Goal: Transaction & Acquisition: Download file/media

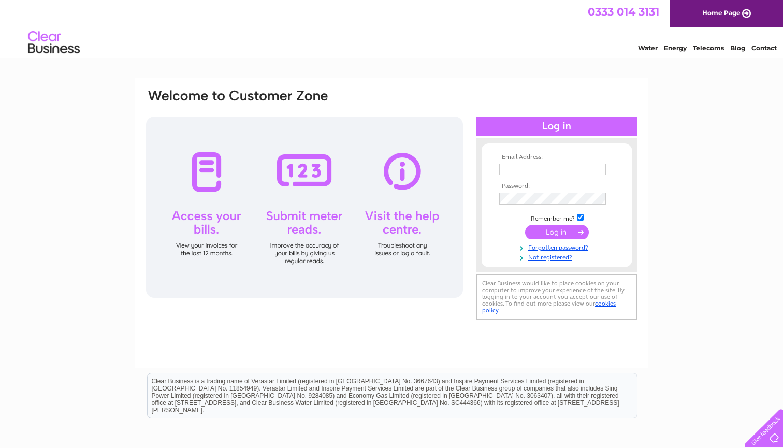
type input "katie21112@hotmail.co.uk"
click at [562, 234] on input "submit" at bounding box center [557, 232] width 64 height 14
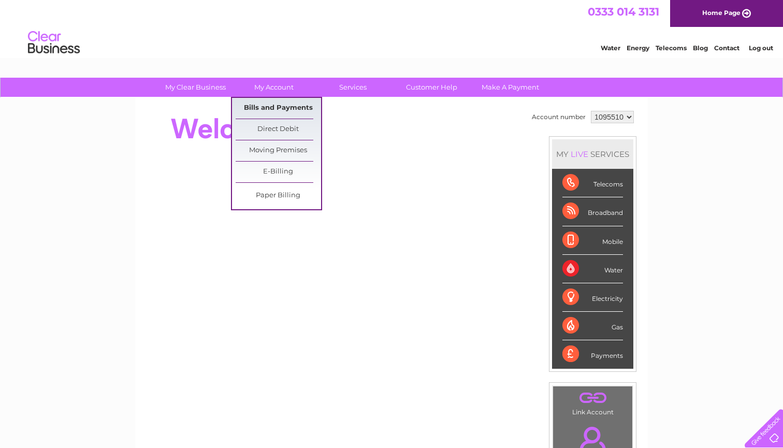
click at [278, 107] on link "Bills and Payments" at bounding box center [277, 108] width 85 height 21
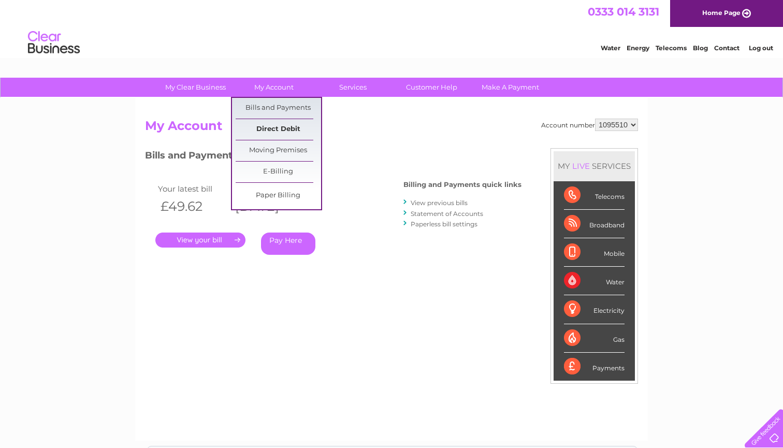
click at [273, 129] on link "Direct Debit" at bounding box center [277, 129] width 85 height 21
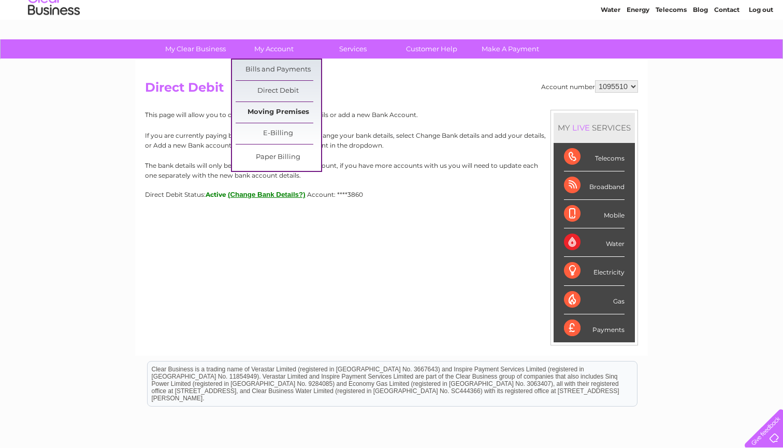
scroll to position [39, 0]
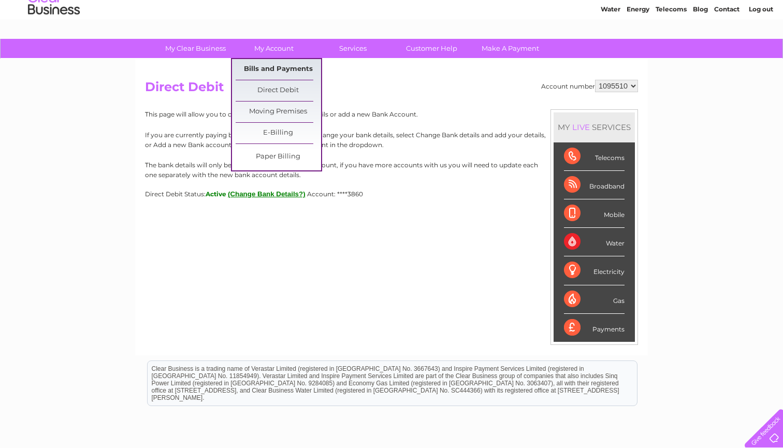
click at [284, 66] on link "Bills and Payments" at bounding box center [277, 69] width 85 height 21
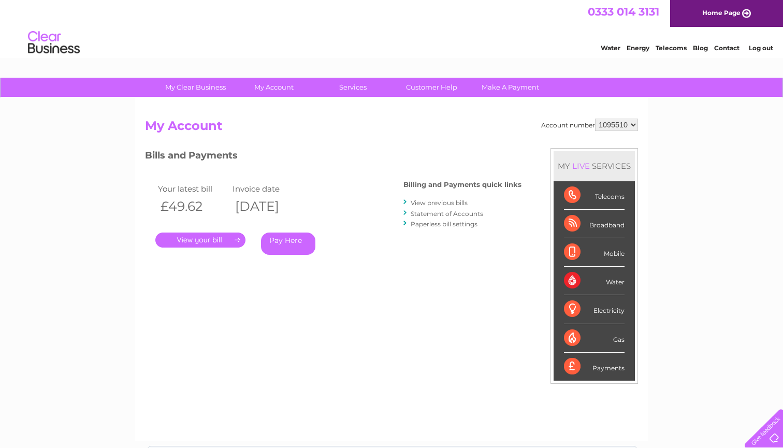
click at [449, 200] on link "View previous bills" at bounding box center [438, 203] width 57 height 8
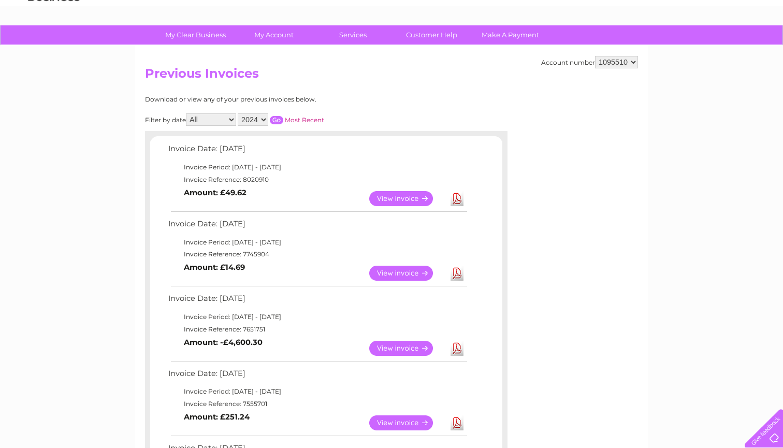
scroll to position [52, 1]
select select "2023"
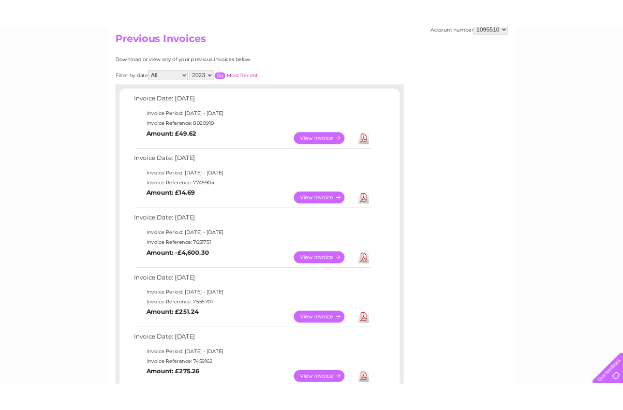
scroll to position [115, 0]
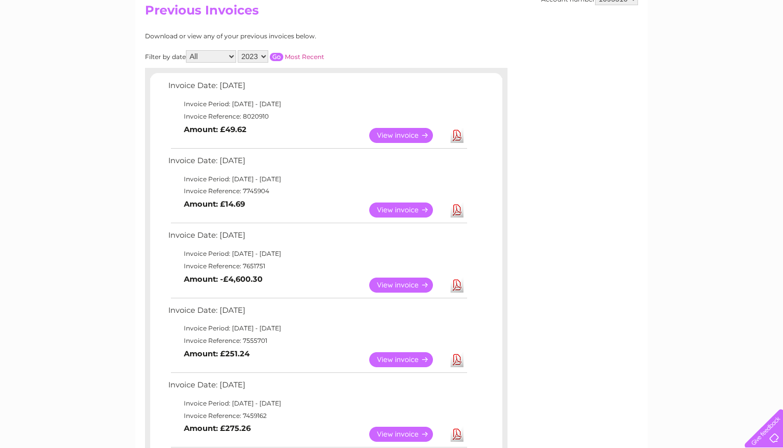
select select "12"
click at [283, 56] on input "button" at bounding box center [276, 57] width 13 height 8
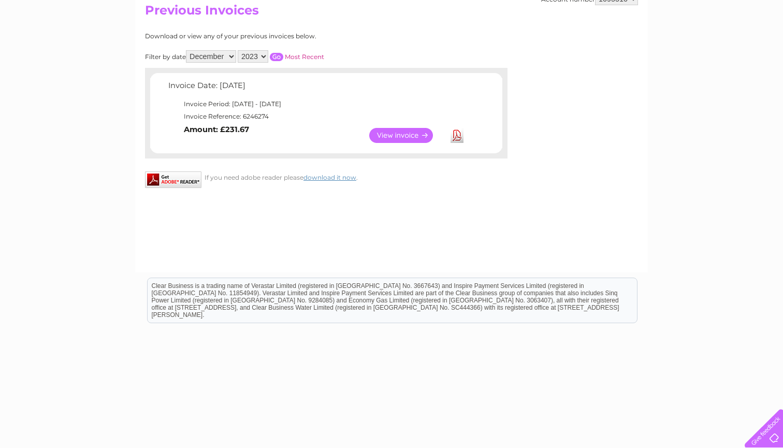
click at [458, 136] on link "Download" at bounding box center [456, 135] width 13 height 15
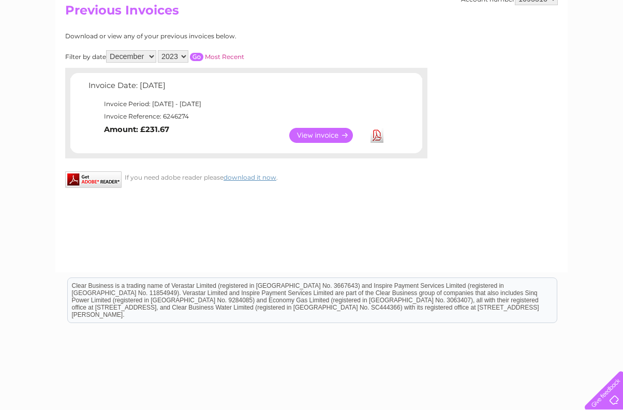
select select "2024"
select select "1"
click at [203, 53] on input "button" at bounding box center [196, 57] width 13 height 8
select select
click at [203, 53] on input "button" at bounding box center [196, 57] width 13 height 8
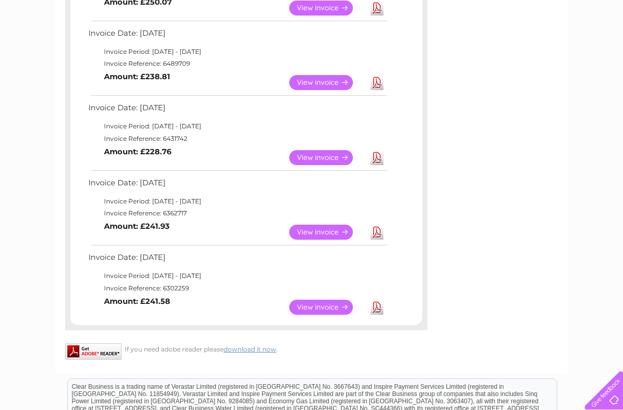
scroll to position [757, 0]
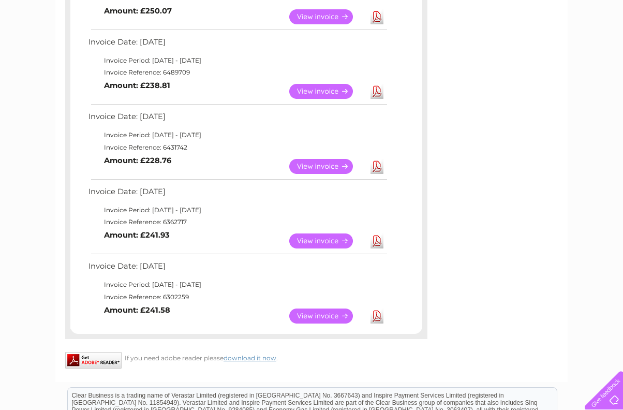
click at [377, 310] on link "Download" at bounding box center [377, 315] width 13 height 15
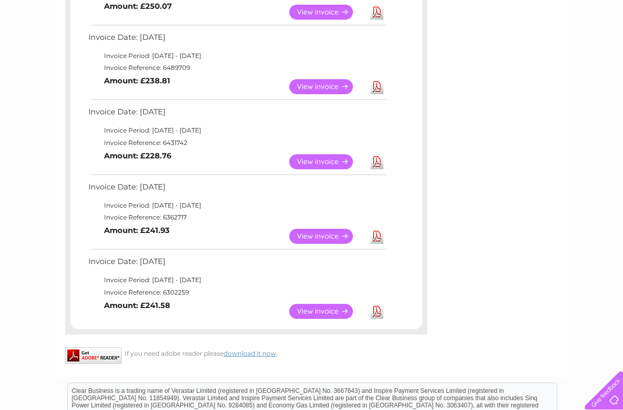
scroll to position [760, 0]
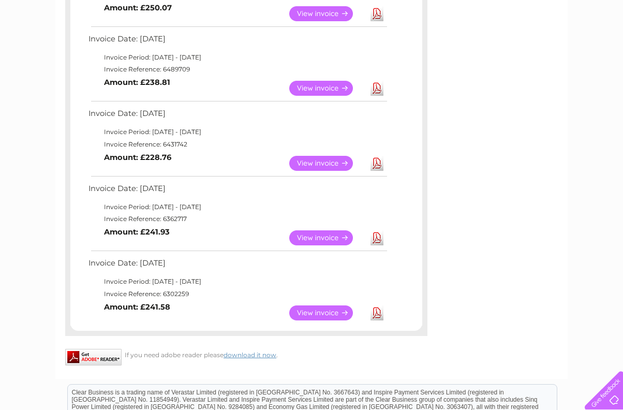
click at [377, 233] on link "Download" at bounding box center [377, 237] width 13 height 15
click at [376, 232] on link "Download" at bounding box center [377, 237] width 13 height 15
click at [268, 153] on td "View Download Amount: £228.76" at bounding box center [237, 163] width 303 height 25
click at [378, 158] on link "Download" at bounding box center [377, 163] width 13 height 15
click at [379, 83] on link "Download" at bounding box center [377, 88] width 13 height 15
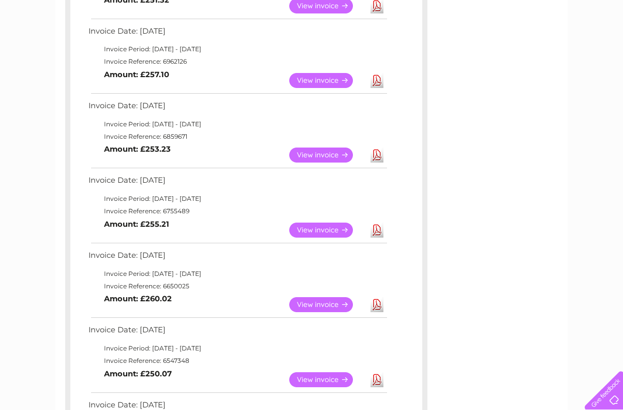
scroll to position [393, 0]
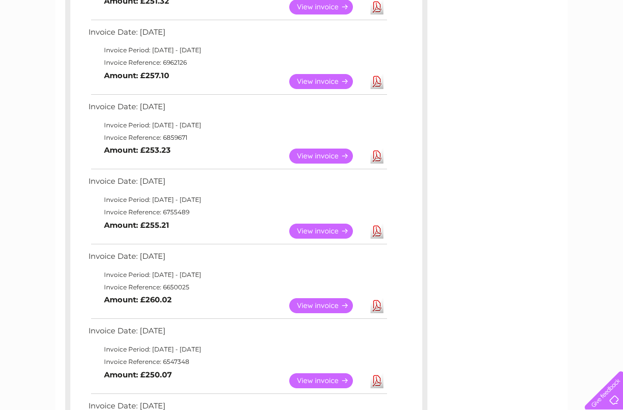
click at [379, 377] on link "Download" at bounding box center [377, 380] width 13 height 15
click at [372, 303] on link "Download" at bounding box center [377, 305] width 13 height 15
click at [379, 226] on link "Download" at bounding box center [377, 231] width 13 height 15
click at [377, 156] on link "Download" at bounding box center [377, 156] width 13 height 15
click at [381, 83] on link "Download" at bounding box center [377, 81] width 13 height 15
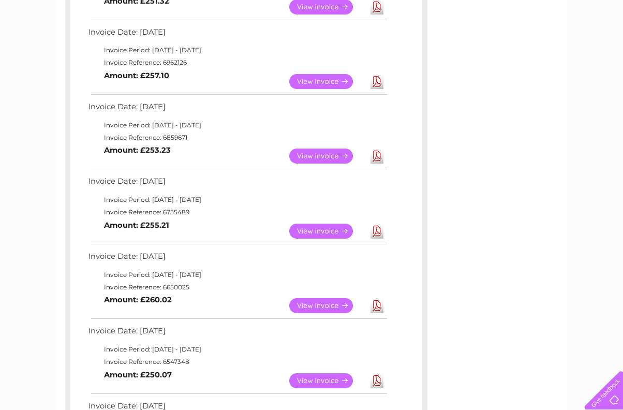
scroll to position [152, 0]
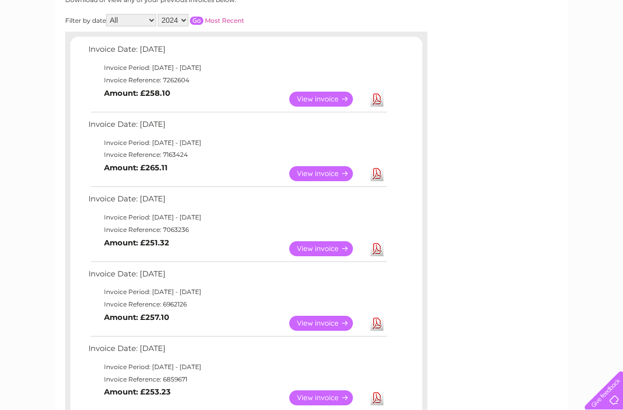
click at [375, 248] on link "Download" at bounding box center [377, 248] width 13 height 15
click at [375, 171] on link "Download" at bounding box center [377, 173] width 13 height 15
click at [376, 99] on link "Download" at bounding box center [377, 99] width 13 height 15
select select "2025"
click at [203, 18] on input "button" at bounding box center [196, 21] width 13 height 8
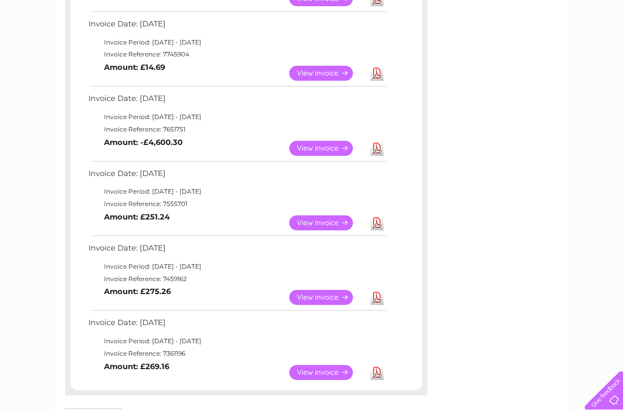
scroll to position [251, 0]
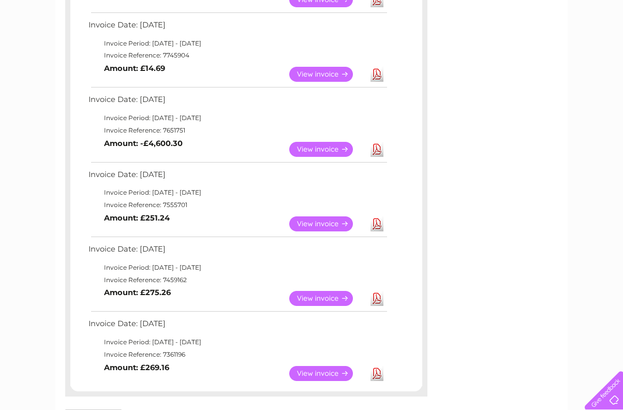
click at [379, 370] on link "Download" at bounding box center [377, 373] width 13 height 15
click at [373, 292] on link "Download" at bounding box center [377, 298] width 13 height 15
click at [377, 225] on link "Download" at bounding box center [377, 223] width 13 height 15
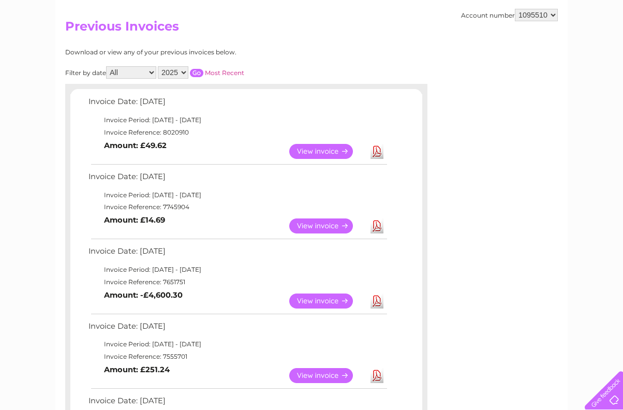
click at [376, 303] on link "Download" at bounding box center [377, 300] width 13 height 15
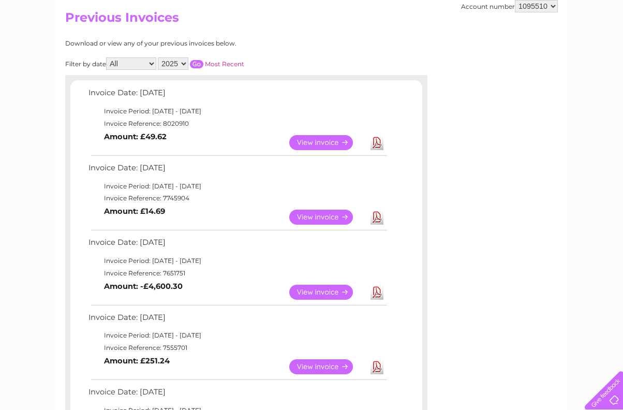
click at [375, 217] on link "Download" at bounding box center [377, 217] width 13 height 15
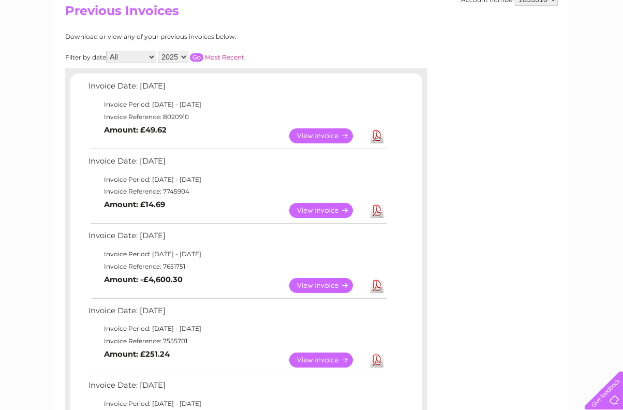
click at [375, 138] on link "Download" at bounding box center [377, 135] width 13 height 15
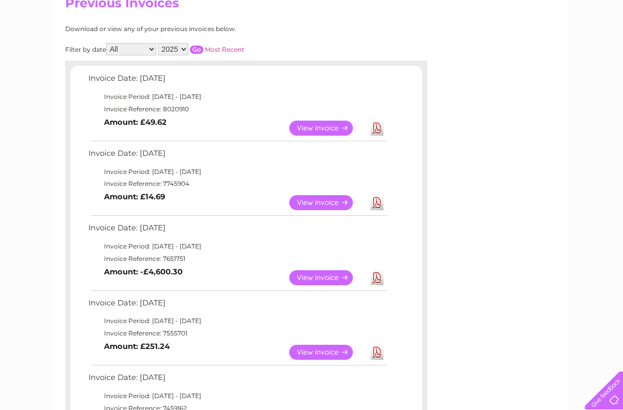
scroll to position [122, 1]
click at [423, 17] on div "Account number 1095510 Previous Invoices Download or view any of your previous …" at bounding box center [311, 272] width 512 height 593
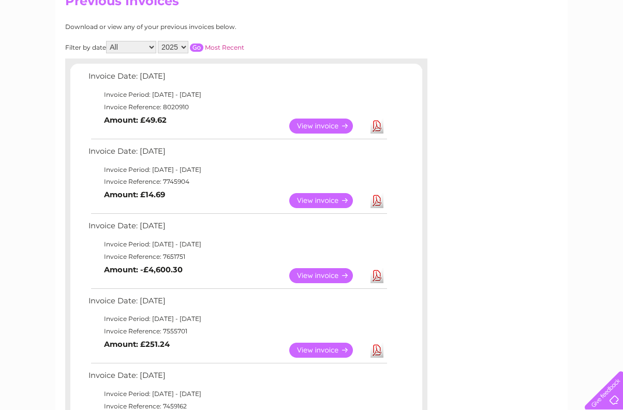
scroll to position [125, 0]
click at [376, 202] on link "Download" at bounding box center [377, 200] width 13 height 15
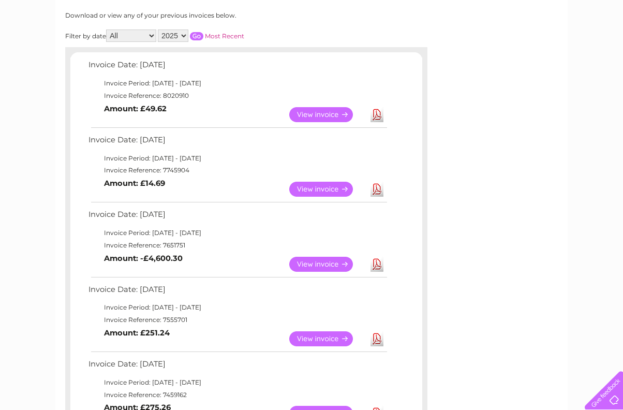
scroll to position [139, 0]
